Goal: Feedback & Contribution: Submit feedback/report problem

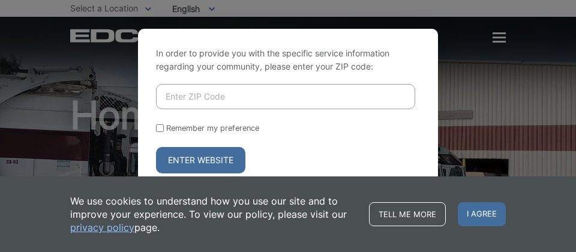
click at [294, 84] on input "Enter ZIP Code" at bounding box center [285, 96] width 259 height 25
type input "92024"
click at [156, 147] on button "Enter Website" at bounding box center [200, 160] width 89 height 26
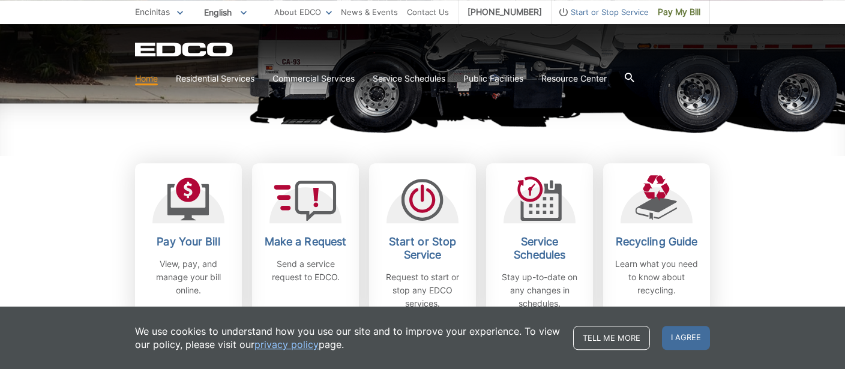
scroll to position [285, 0]
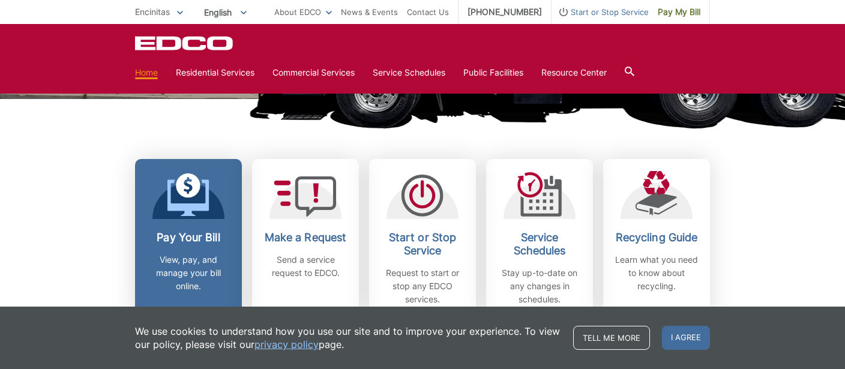
click at [175, 236] on h2 "Pay Your Bill" at bounding box center [188, 237] width 89 height 13
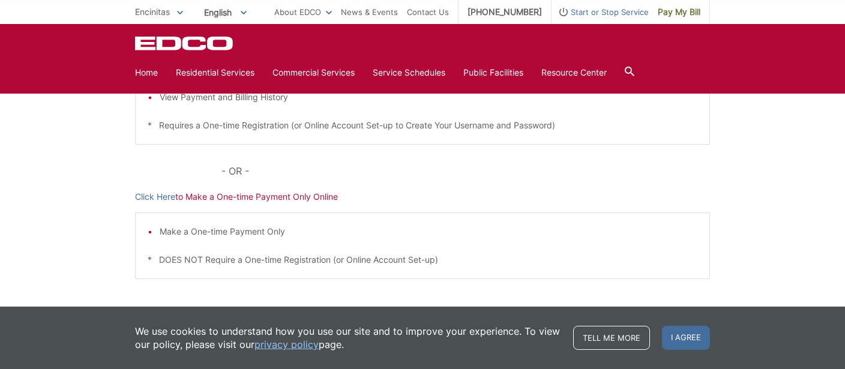
scroll to position [380, 0]
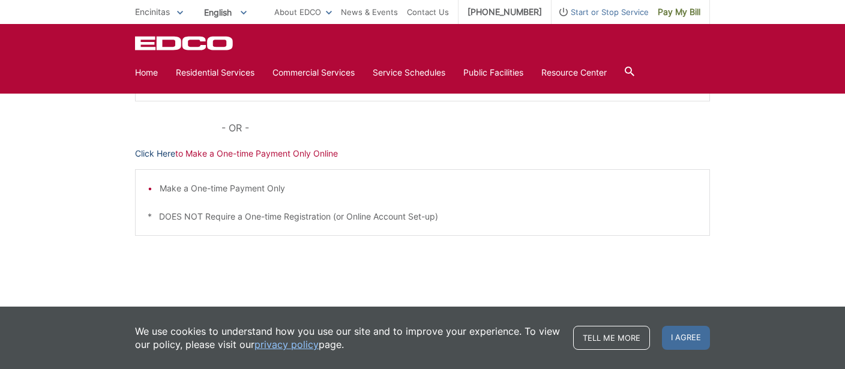
click at [167, 155] on link "Click Here" at bounding box center [155, 153] width 40 height 13
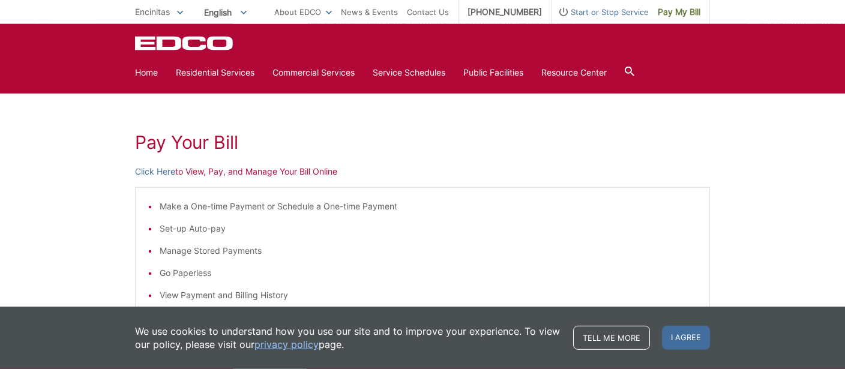
scroll to position [95, 0]
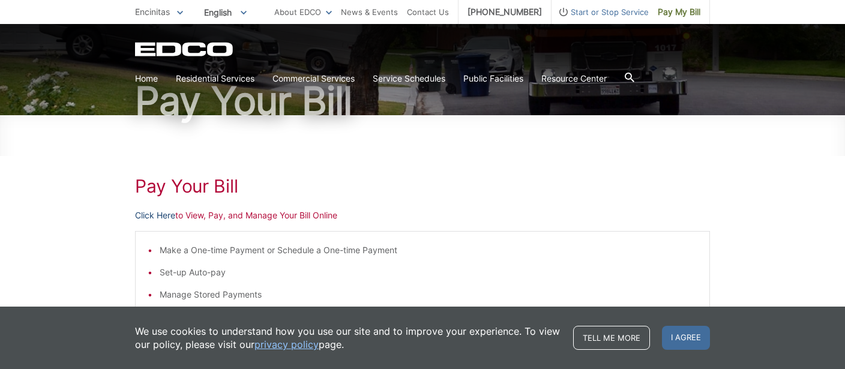
click at [165, 214] on link "Click Here" at bounding box center [155, 215] width 40 height 13
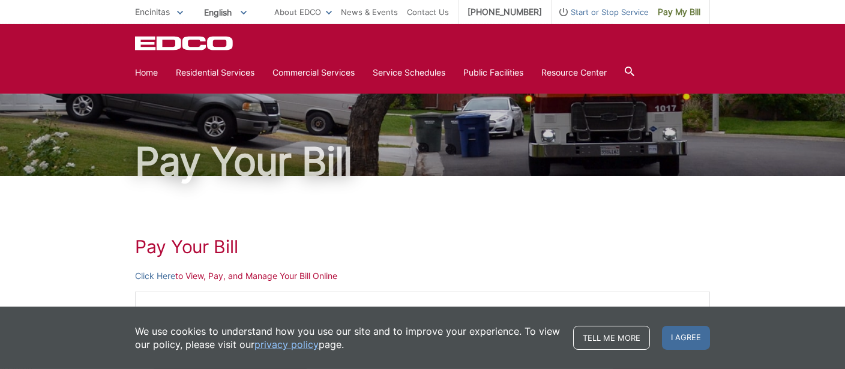
scroll to position [0, 0]
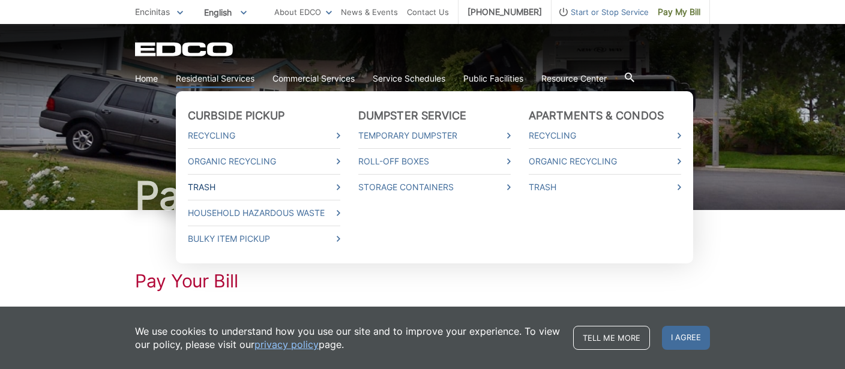
click at [337, 188] on link "Trash" at bounding box center [264, 187] width 153 height 13
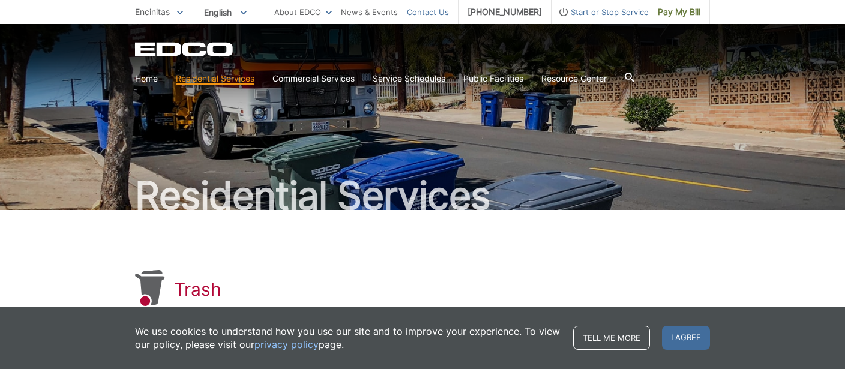
click at [435, 11] on link "Contact Us" at bounding box center [428, 11] width 42 height 13
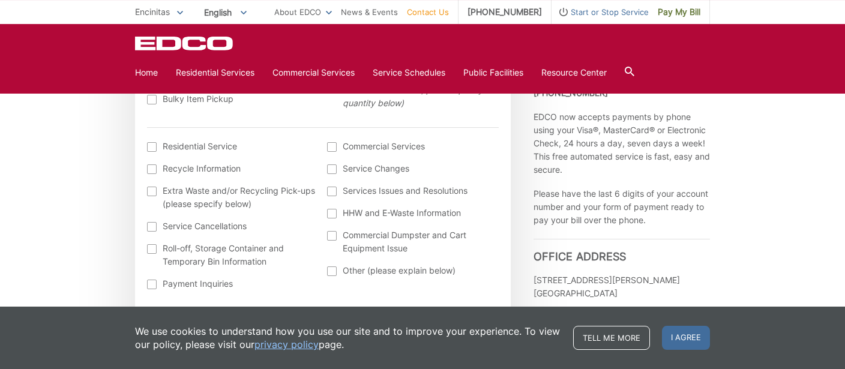
scroll to position [476, 0]
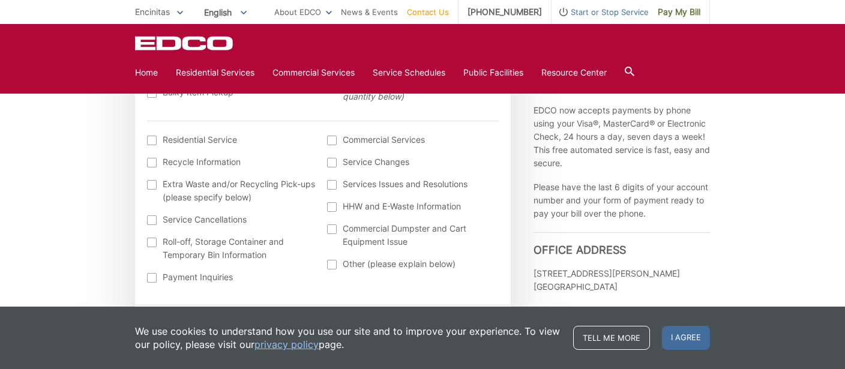
click at [337, 261] on label "Other (please explain below)" at bounding box center [411, 264] width 169 height 13
click at [0, 0] on input "Other (please explain below)" at bounding box center [0, 0] width 0 height 0
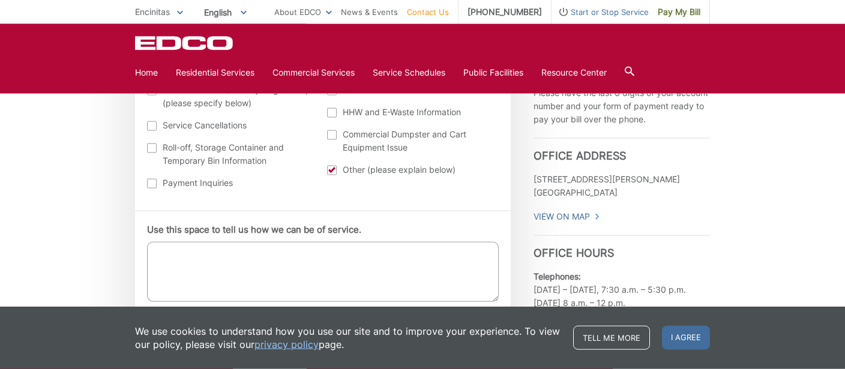
scroll to position [570, 0]
click at [261, 255] on textarea "Use this space to tell us how we can be of service." at bounding box center [323, 271] width 352 height 60
paste textarea "Account Name Account Number Status BULOV, LEONID 25-20 881600"
click at [157, 250] on textarea "Account Name Account Number Status BULOV, LEONID 25-20 881600" at bounding box center [323, 271] width 352 height 60
drag, startPoint x: 154, startPoint y: 262, endPoint x: 217, endPoint y: 262, distance: 63.0
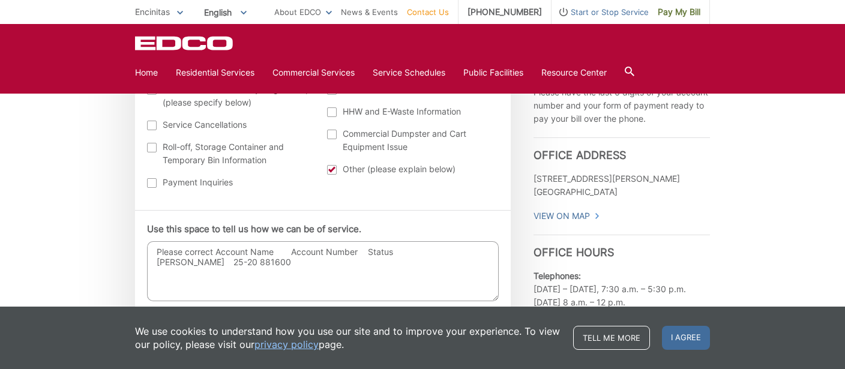
click at [217, 262] on textarea "Please correct Account Name Account Number Status BULOV, LEONID 25-20 881600" at bounding box center [323, 271] width 352 height 60
click at [279, 249] on textarea "Please correct Account Name Account Number Status 25-20 881600" at bounding box center [323, 271] width 352 height 60
paste textarea "BULOV, LEONID"
click at [216, 249] on textarea "Please correct Account Name to BUTOV, LEONID Account Number 25-20 881600 Thank …" at bounding box center [323, 271] width 352 height 60
drag, startPoint x: 313, startPoint y: 264, endPoint x: 369, endPoint y: 278, distance: 56.9
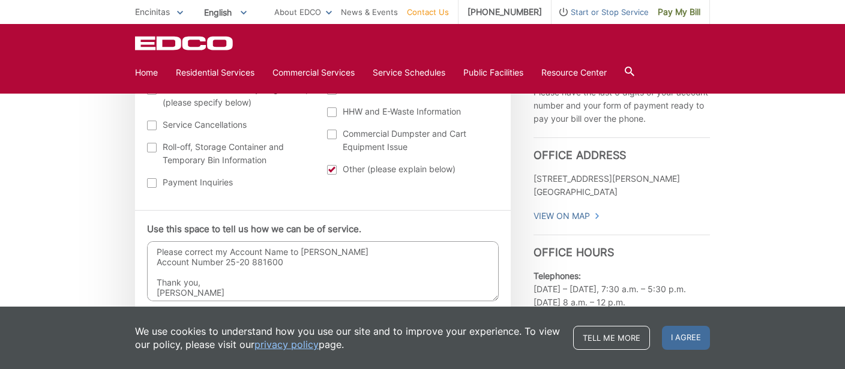
click at [314, 264] on textarea "Please correct my Account Name to BUTOV, LEONID Account Number 25-20 881600 Tha…" at bounding box center [323, 271] width 352 height 60
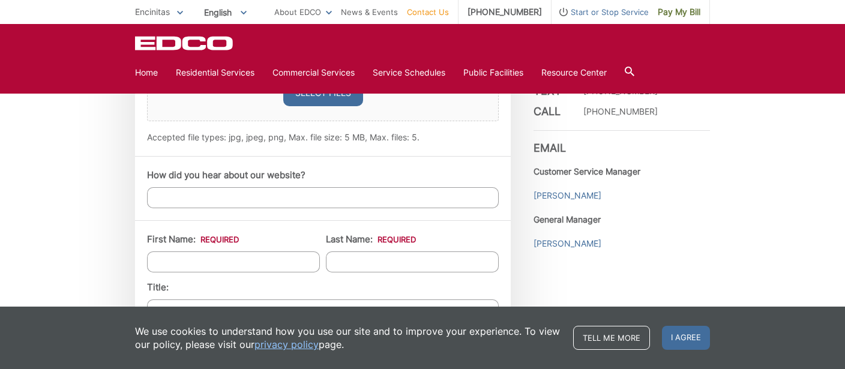
scroll to position [951, 0]
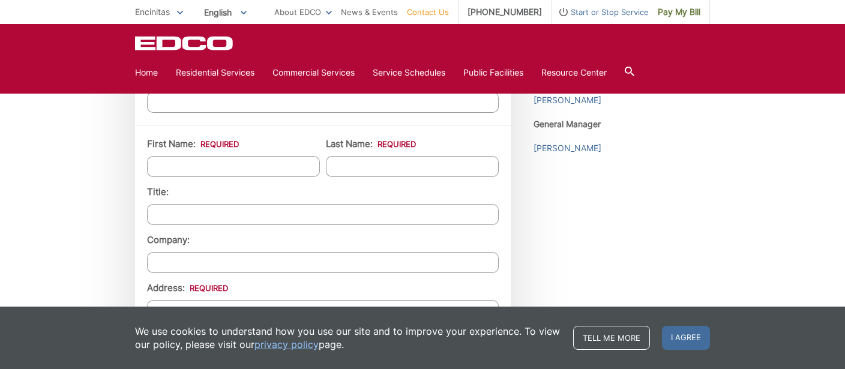
type textarea "Please correct my Account Name to BUTOV, LEONID Account Number 25-20 881600 Tha…"
click at [223, 156] on input "First Name: *" at bounding box center [233, 166] width 173 height 21
type input "LEONID"
click at [364, 163] on input "Last Name: *" at bounding box center [412, 166] width 173 height 21
type input "Butov"
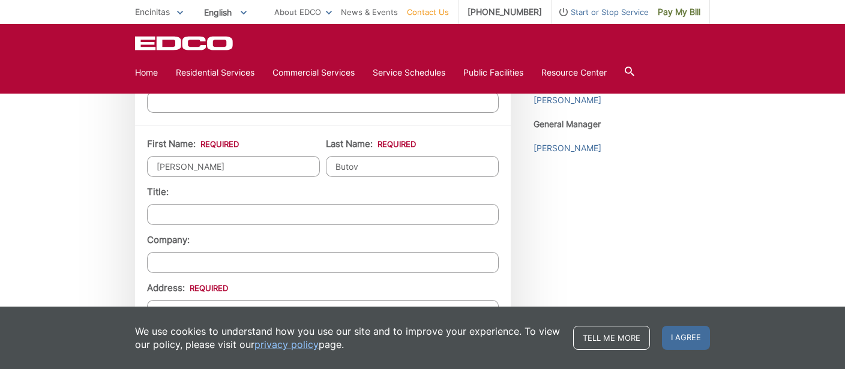
type input "1610 Avenida La Posta"
type input "Encinitas"
type input "92024"
type input "7605791839"
type input "leonid.butov@gmail.com"
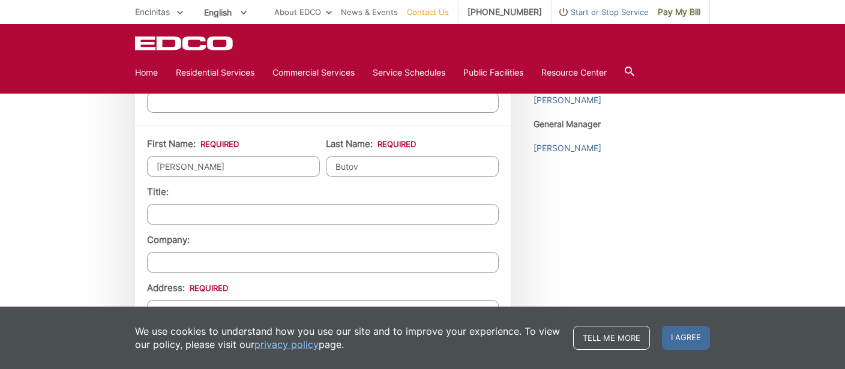
type input "leonid.butov@gmail.com"
type input "(760) 579-1839"
drag, startPoint x: 366, startPoint y: 163, endPoint x: 295, endPoint y: 157, distance: 71.1
click at [326, 157] on input "Butov" at bounding box center [412, 166] width 173 height 21
type input "BUTOV"
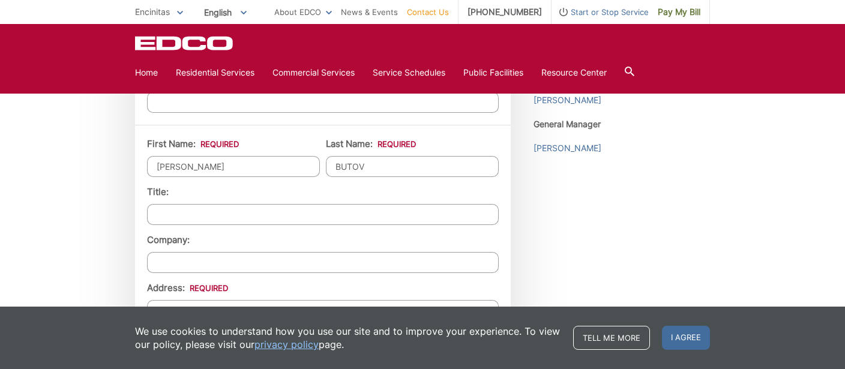
click at [75, 169] on div "EDCO keeps your response strictly confidential. We do not provide it to any out…" at bounding box center [422, 72] width 845 height 1626
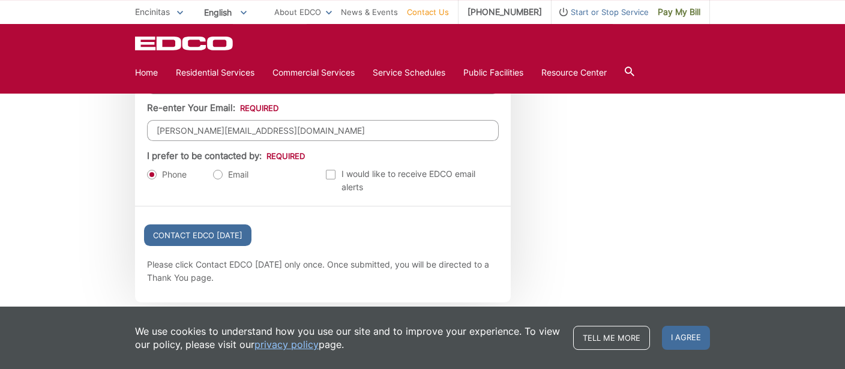
scroll to position [1331, 0]
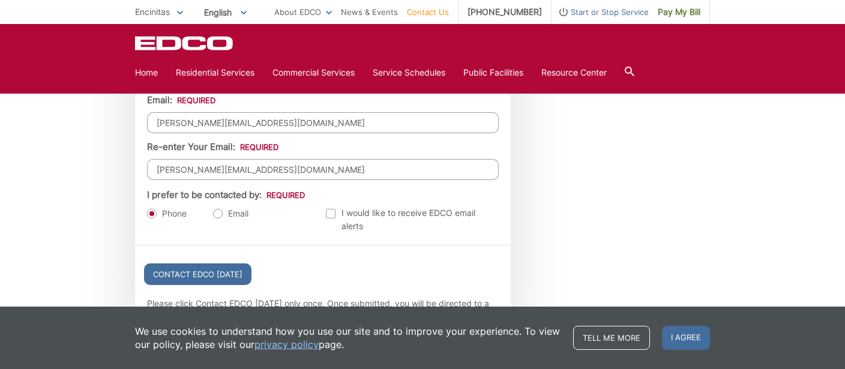
click at [217, 208] on label "Email" at bounding box center [230, 214] width 35 height 12
radio input "true"
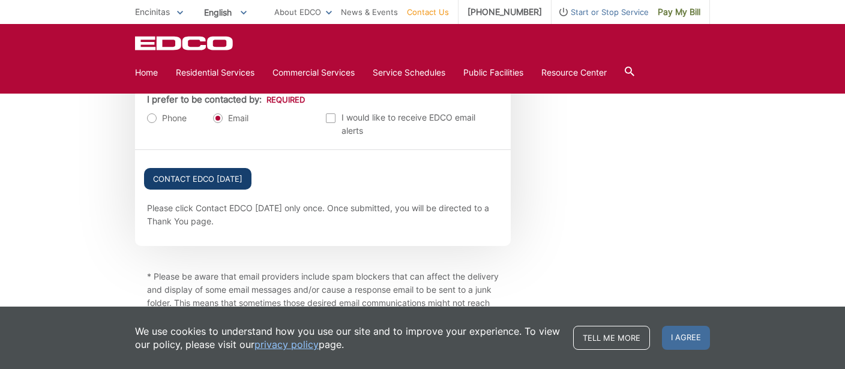
click at [154, 171] on input "Contact EDCO Today" at bounding box center [197, 179] width 107 height 22
